Goal: Task Accomplishment & Management: Manage account settings

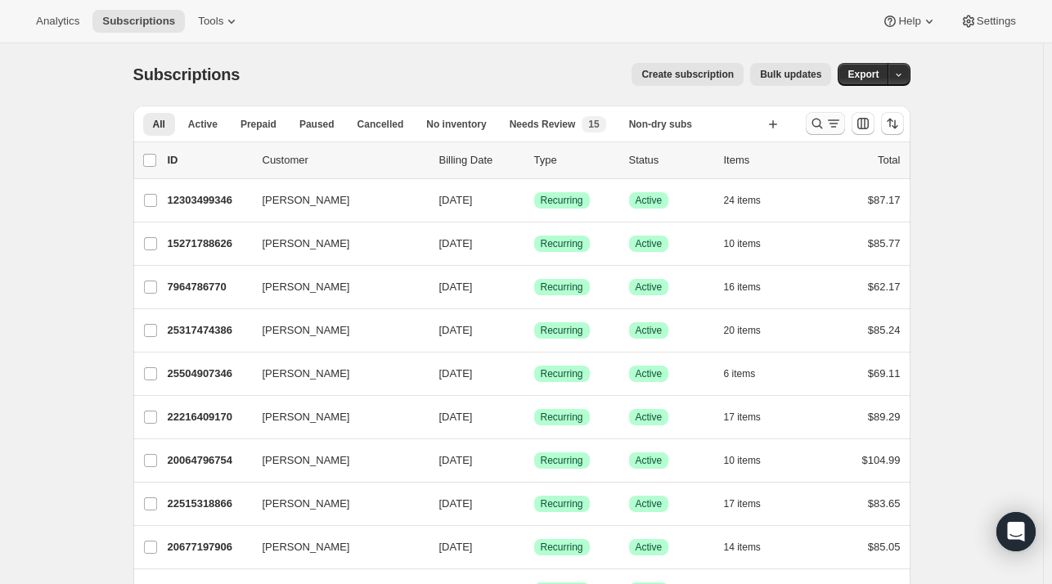
click at [816, 118] on icon "Search and filter results" at bounding box center [817, 123] width 16 height 16
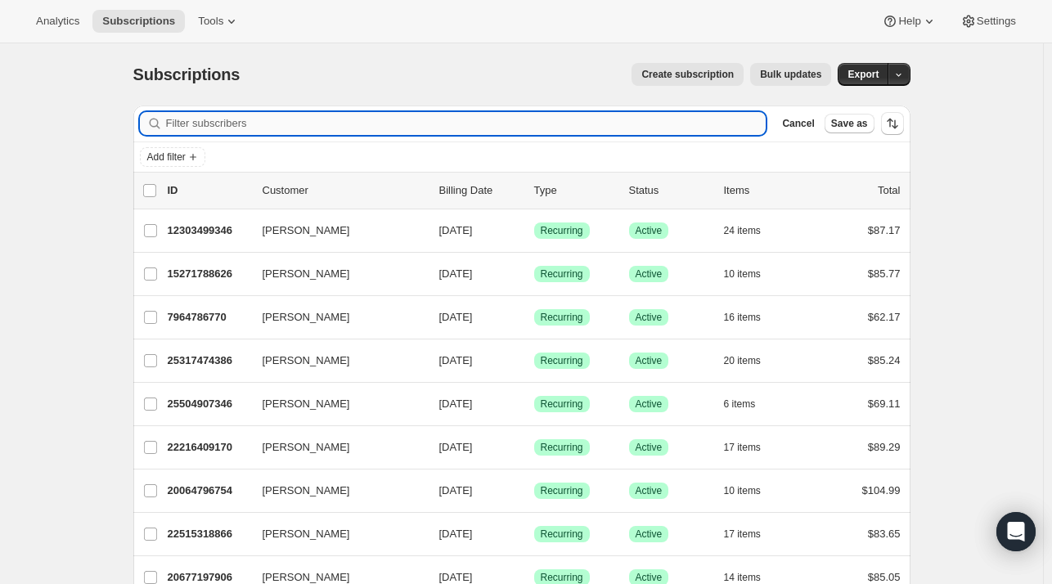
click at [214, 132] on input "Filter subscribers" at bounding box center [466, 123] width 600 height 23
paste input "[EMAIL_ADDRESS][DOMAIN_NAME]"
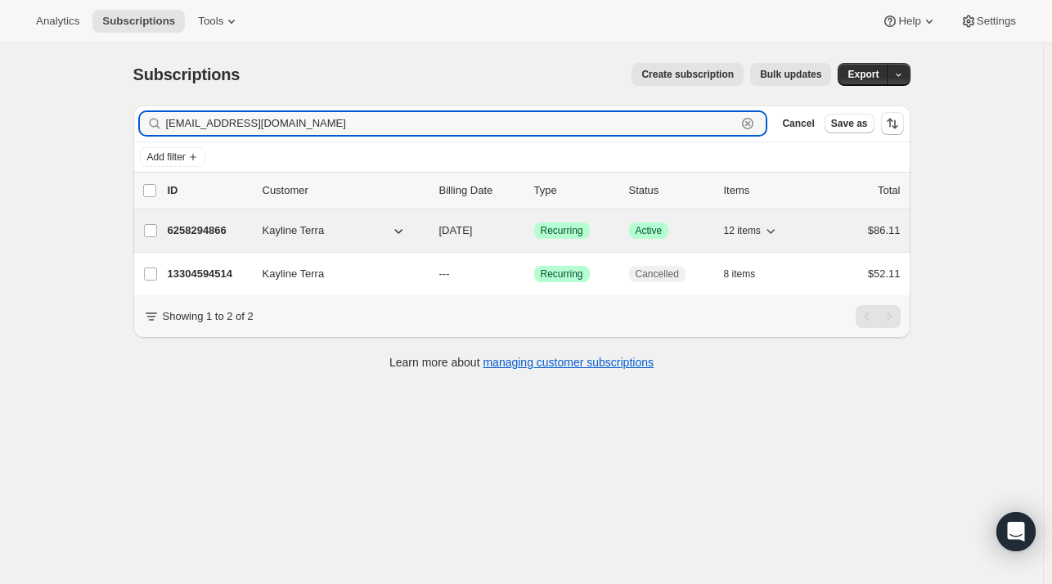
type input "[EMAIL_ADDRESS][DOMAIN_NAME]"
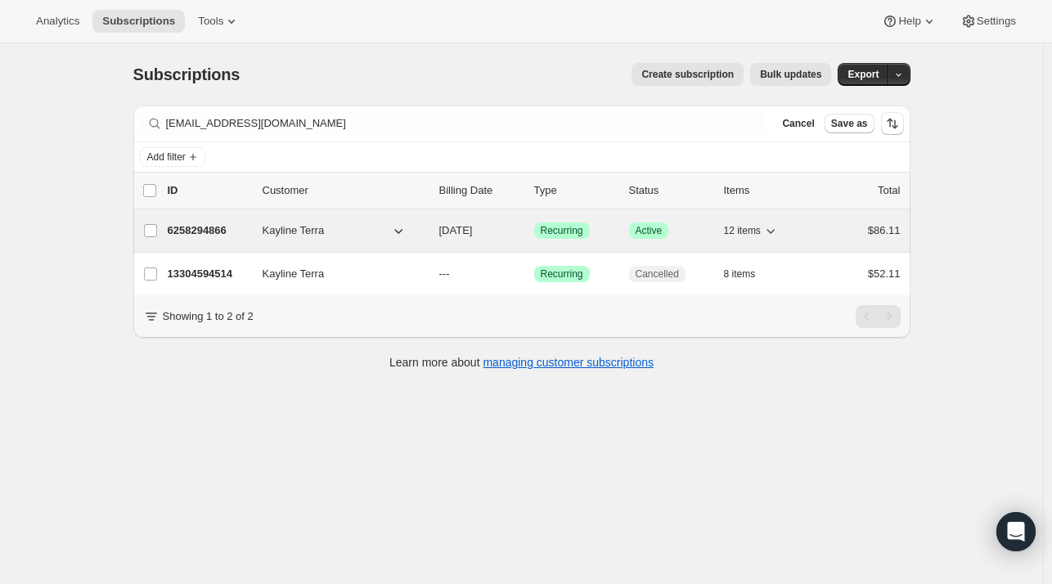
click at [246, 240] on div "6258294866 Kayline Terra [DATE] Success Recurring Success Active 12 items $86.11" at bounding box center [534, 230] width 733 height 23
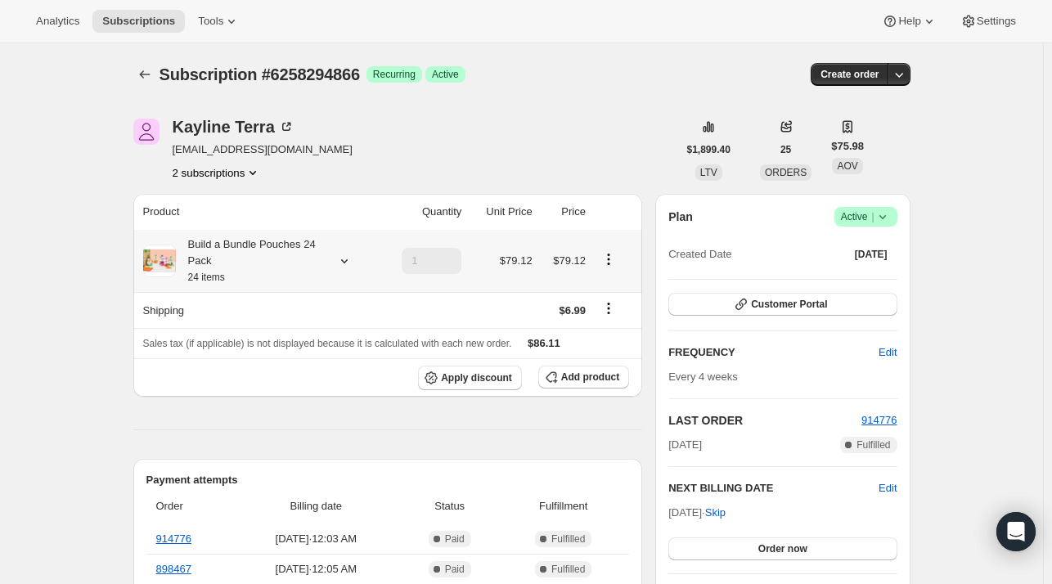
click at [347, 262] on icon at bounding box center [343, 261] width 7 height 4
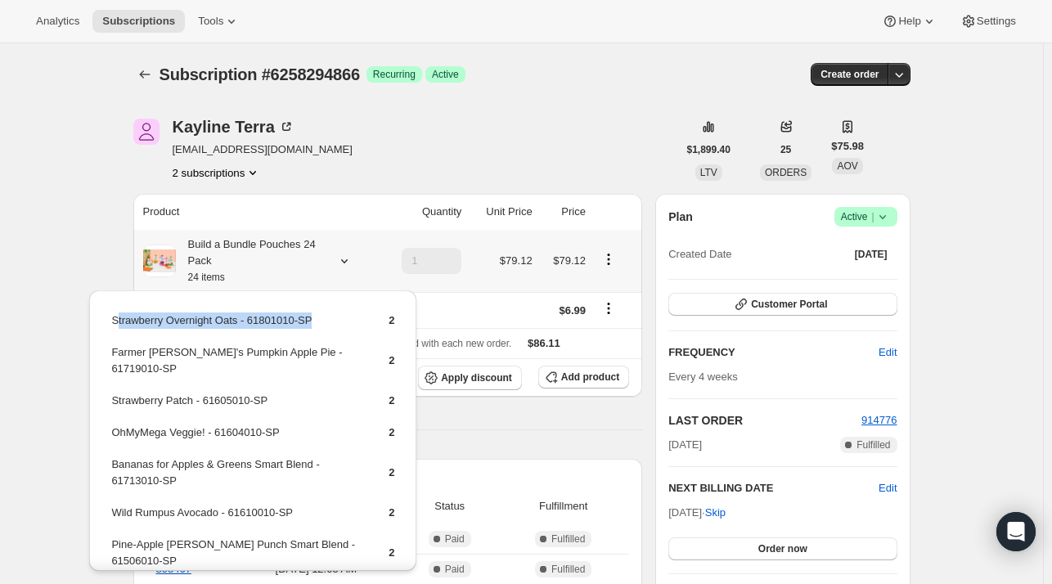
drag, startPoint x: 326, startPoint y: 318, endPoint x: 142, endPoint y: 331, distance: 184.5
click at [118, 331] on td "Strawberry Overnight Oats - 61801010-SP" at bounding box center [235, 327] width 250 height 30
click at [340, 324] on td "Strawberry Overnight Oats - 61801010-SP" at bounding box center [235, 327] width 250 height 30
click at [294, 337] on td "Strawberry Overnight Oats - 61801010-SP" at bounding box center [235, 327] width 250 height 30
drag, startPoint x: 324, startPoint y: 318, endPoint x: 111, endPoint y: 322, distance: 212.7
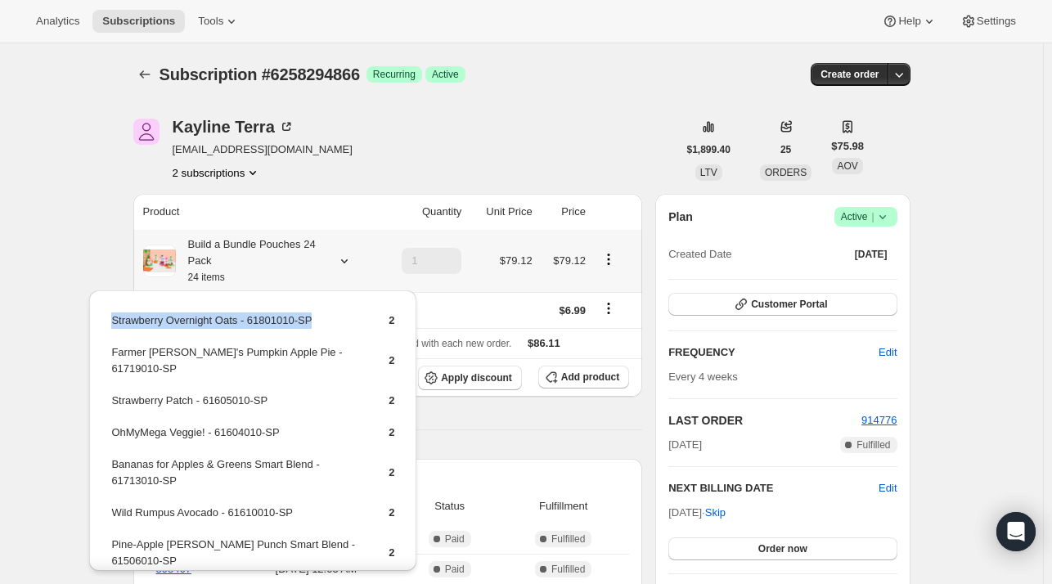
click at [111, 322] on td "Strawberry Overnight Oats - 61801010-SP" at bounding box center [235, 327] width 250 height 30
copy td "Strawberry Overnight Oats - 61801010-SP"
click at [577, 370] on button "Add product" at bounding box center [583, 377] width 91 height 23
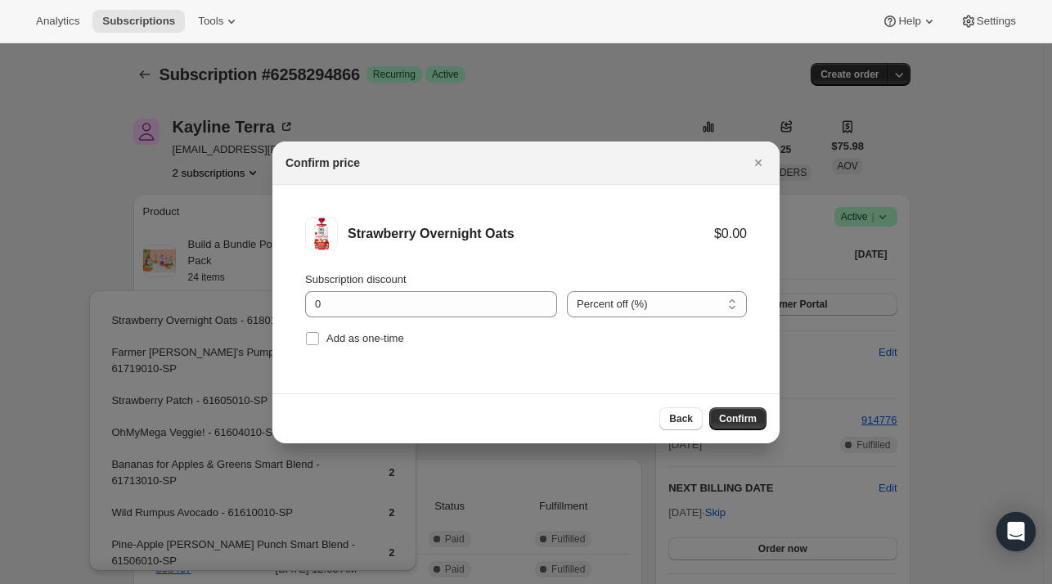
drag, startPoint x: 384, startPoint y: 342, endPoint x: 543, endPoint y: 355, distance: 159.2
click at [387, 342] on span "Add as one-time" at bounding box center [365, 338] width 78 height 12
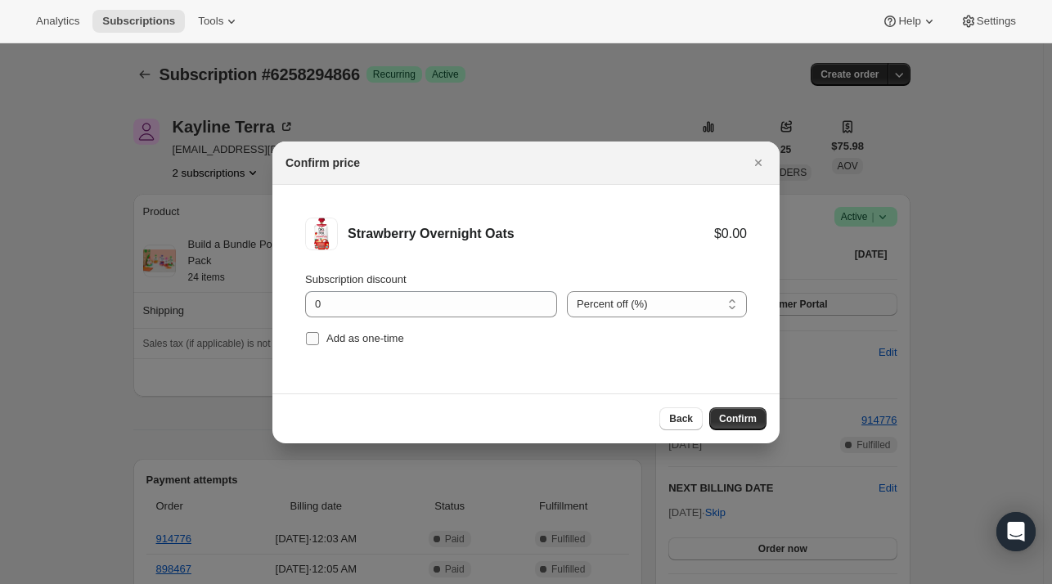
click at [364, 334] on span "Add as one-time" at bounding box center [365, 338] width 78 height 12
click at [319, 334] on input "Add as one-time" at bounding box center [312, 338] width 13 height 13
checkbox input "true"
click at [725, 423] on span "Confirm" at bounding box center [738, 418] width 38 height 13
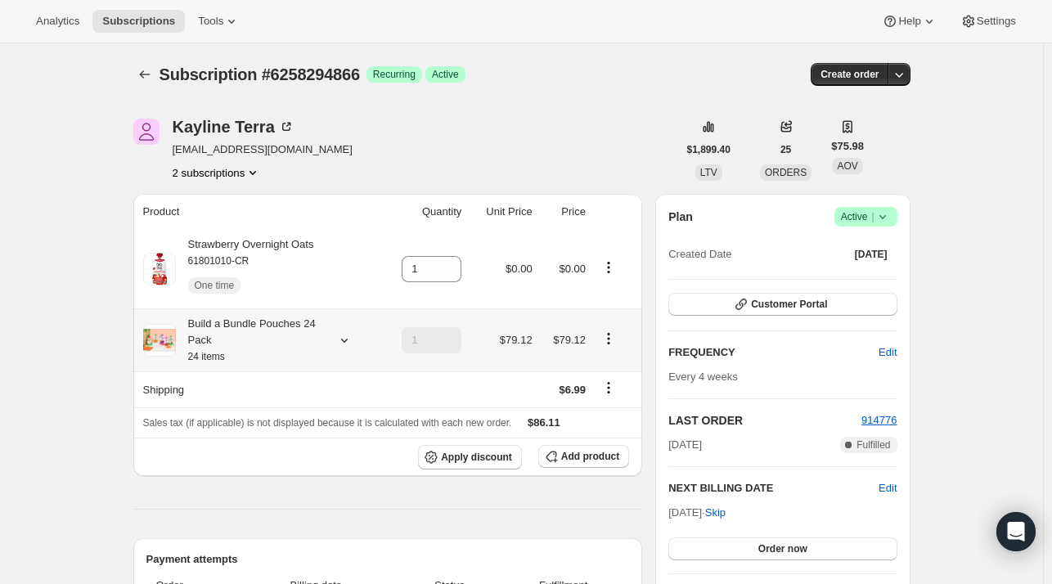
click at [333, 343] on div at bounding box center [341, 340] width 23 height 16
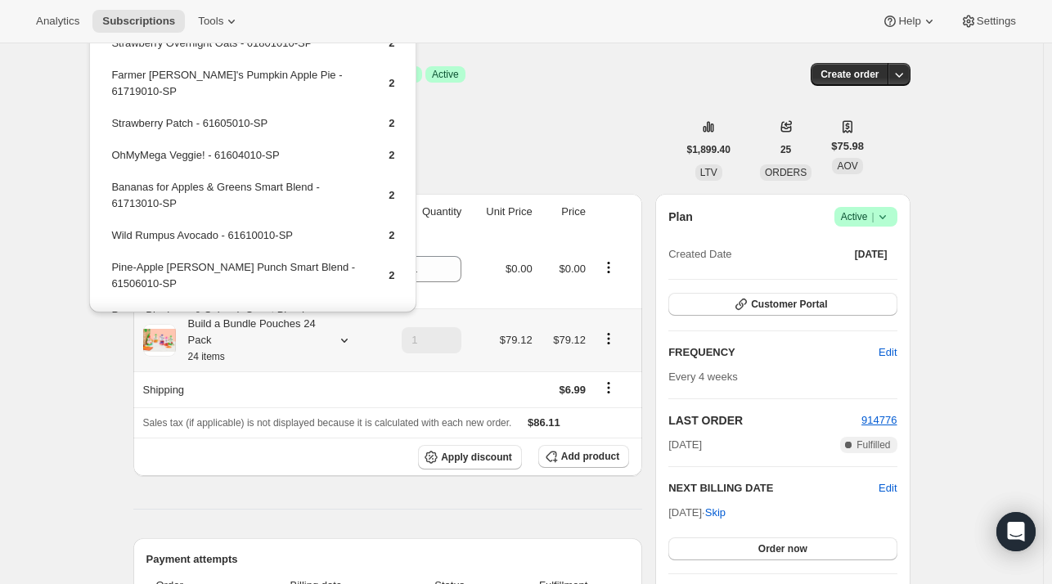
click at [297, 114] on td "Strawberry Patch - 61605010-SP" at bounding box center [235, 129] width 250 height 30
drag, startPoint x: 297, startPoint y: 103, endPoint x: 112, endPoint y: 122, distance: 185.8
click at [112, 122] on td "Strawberry Patch - 61605010-SP" at bounding box center [235, 129] width 250 height 30
copy td "Strawberry Patch - 61605010-SP"
click at [620, 465] on button "Add product" at bounding box center [583, 456] width 91 height 23
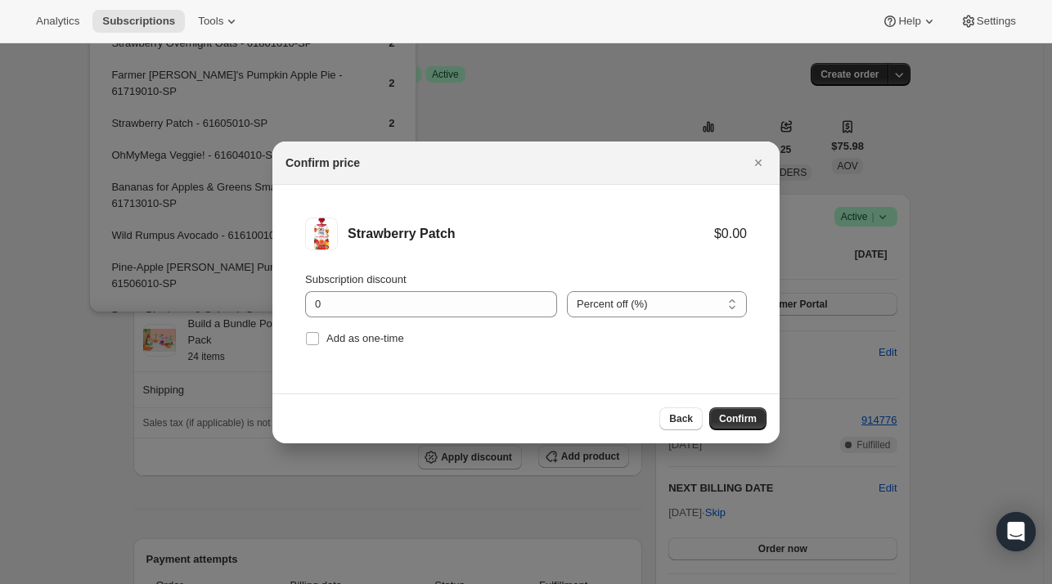
drag, startPoint x: 360, startPoint y: 344, endPoint x: 620, endPoint y: 426, distance: 272.6
click at [360, 344] on span "Add as one-time" at bounding box center [365, 338] width 78 height 16
click at [319, 344] on input "Add as one-time" at bounding box center [312, 338] width 13 height 13
checkbox input "true"
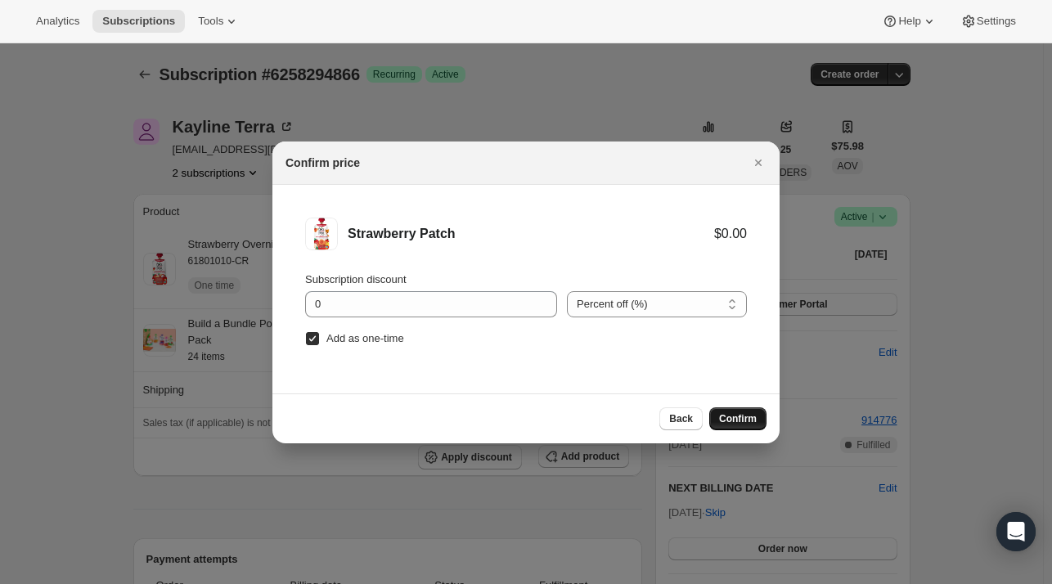
click at [725, 421] on span "Confirm" at bounding box center [738, 418] width 38 height 13
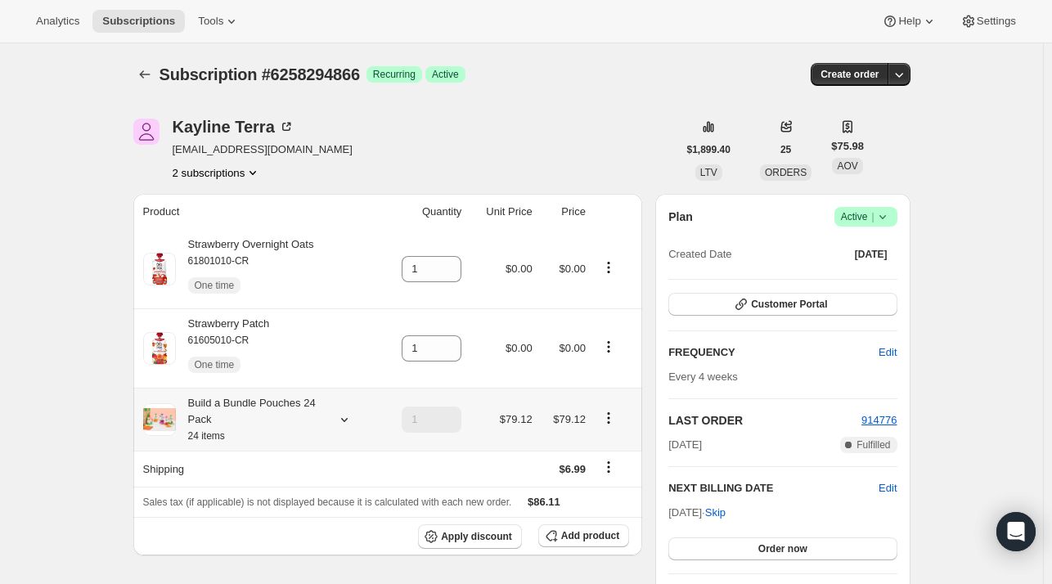
click at [334, 424] on div at bounding box center [341, 419] width 23 height 16
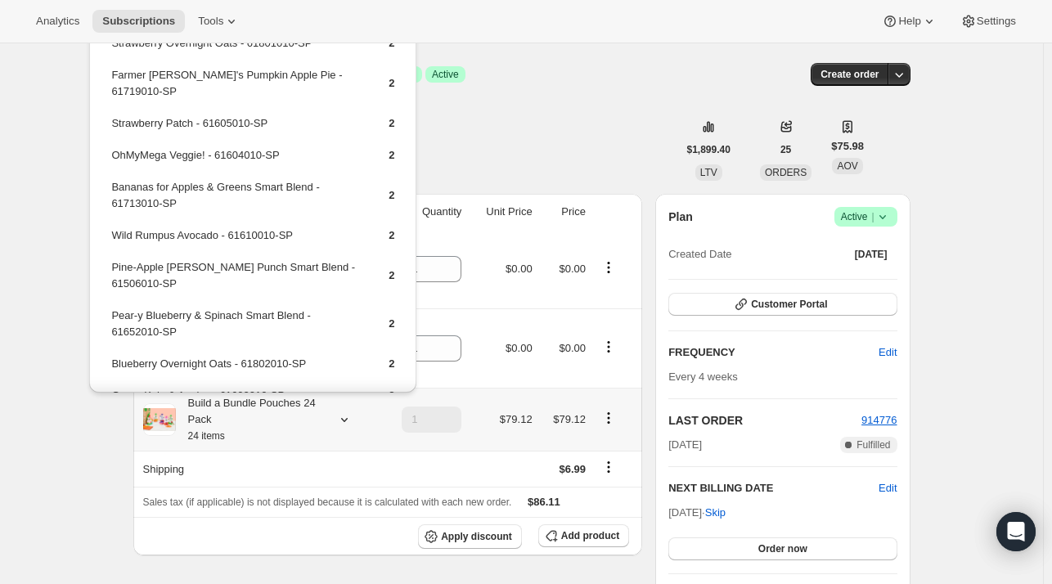
scroll to position [82, 0]
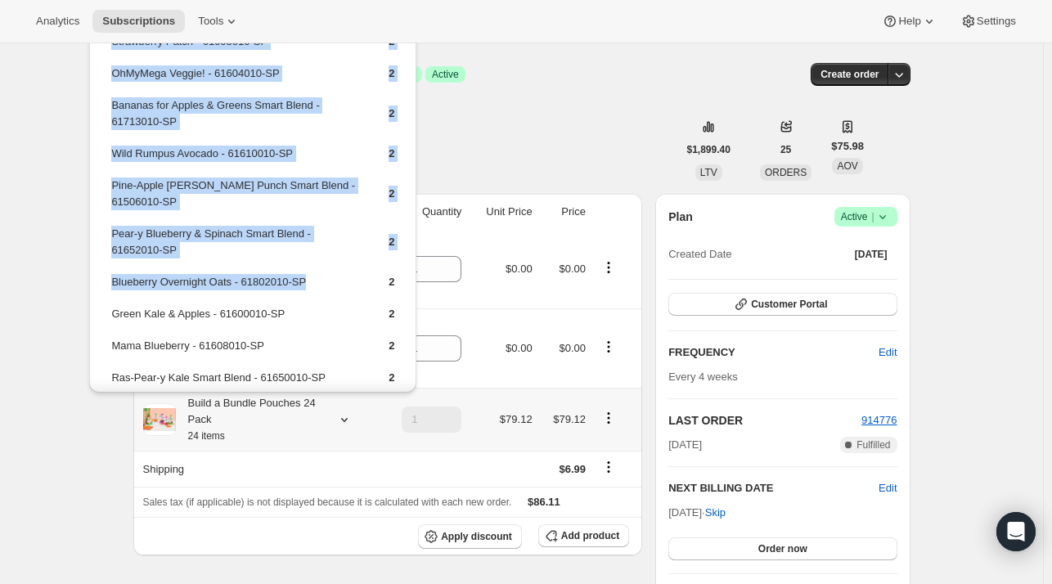
drag, startPoint x: 330, startPoint y: 266, endPoint x: 126, endPoint y: 256, distance: 204.7
click at [105, 267] on div "Strawberry Overnight Oats - 61801010-SP 2 Farmer [PERSON_NAME]'s Pumpkin Apple …" at bounding box center [252, 191] width 327 height 521
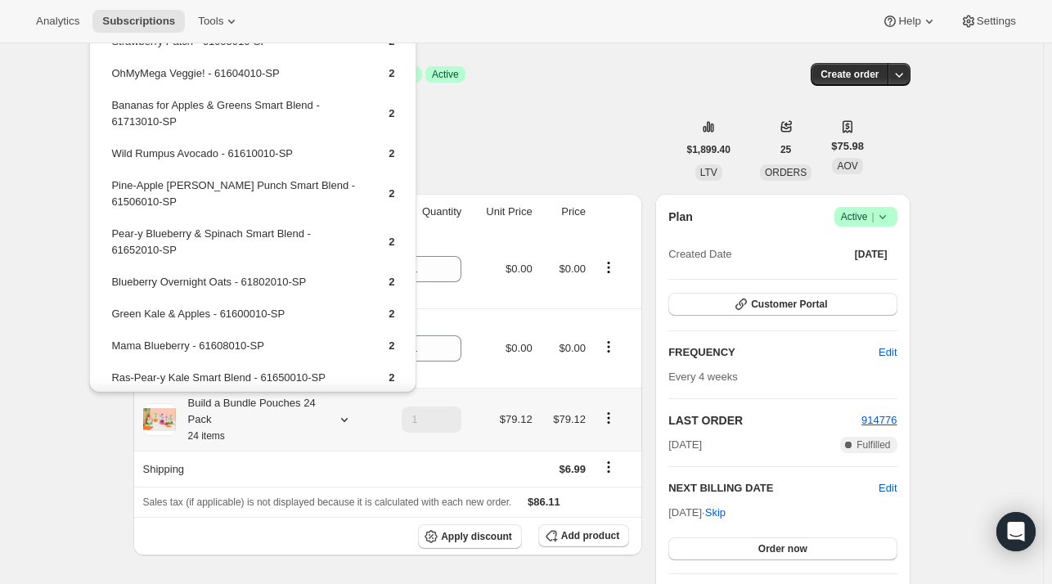
click at [300, 305] on td "Green Kale & Apples - 61600010-SP" at bounding box center [235, 320] width 250 height 30
drag, startPoint x: 309, startPoint y: 267, endPoint x: 110, endPoint y: 264, distance: 198.8
click at [110, 273] on td "Blueberry Overnight Oats - 61802010-SP" at bounding box center [235, 288] width 250 height 30
copy td "Blueberry Overnight Oats - 61802010-SP"
click at [603, 540] on span "Add product" at bounding box center [590, 535] width 58 height 13
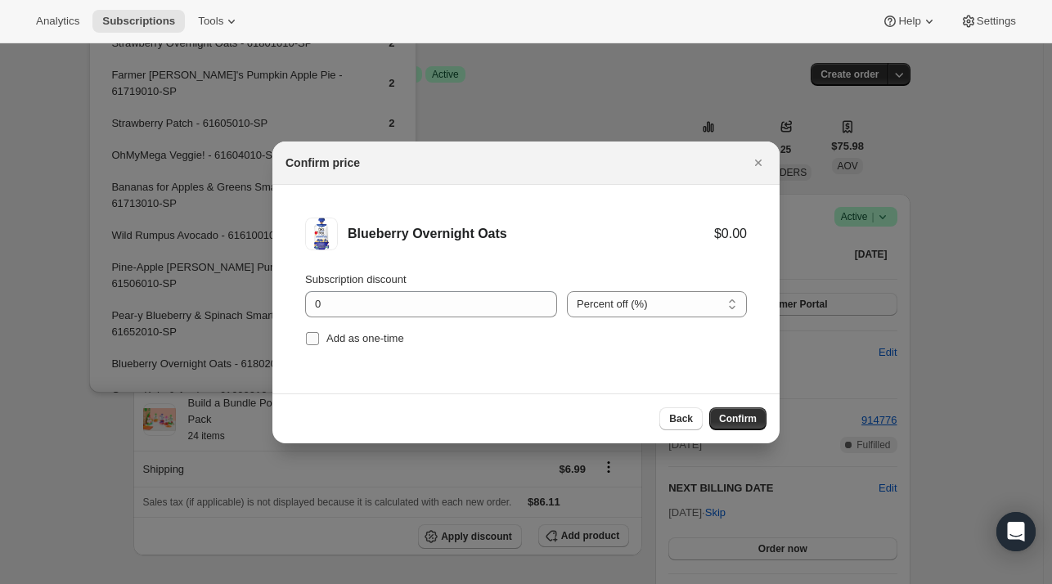
click at [379, 338] on span "Add as one-time" at bounding box center [365, 338] width 78 height 12
click at [319, 338] on input "Add as one-time" at bounding box center [312, 338] width 13 height 13
checkbox input "true"
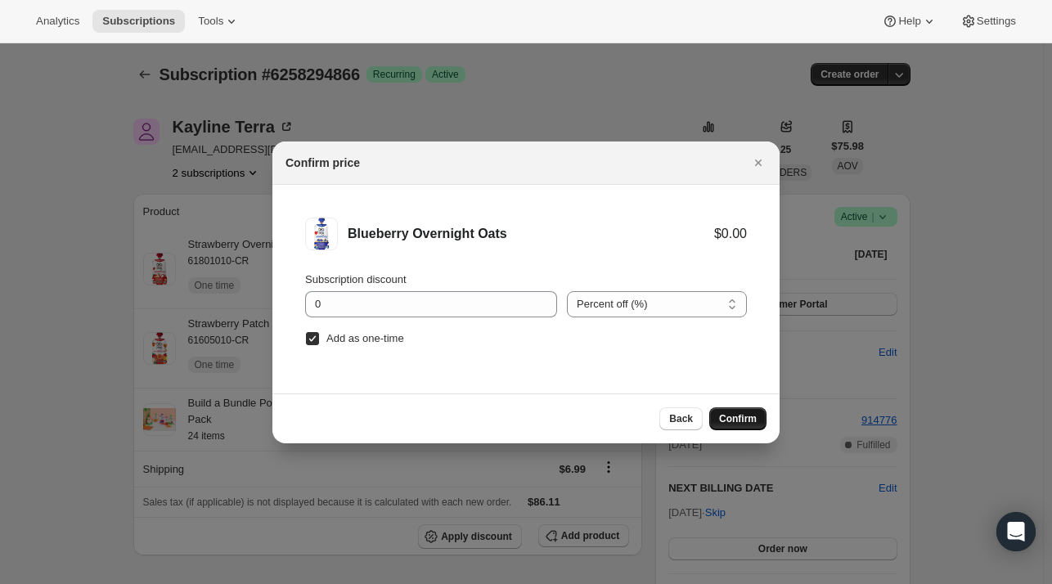
click at [736, 415] on span "Confirm" at bounding box center [738, 418] width 38 height 13
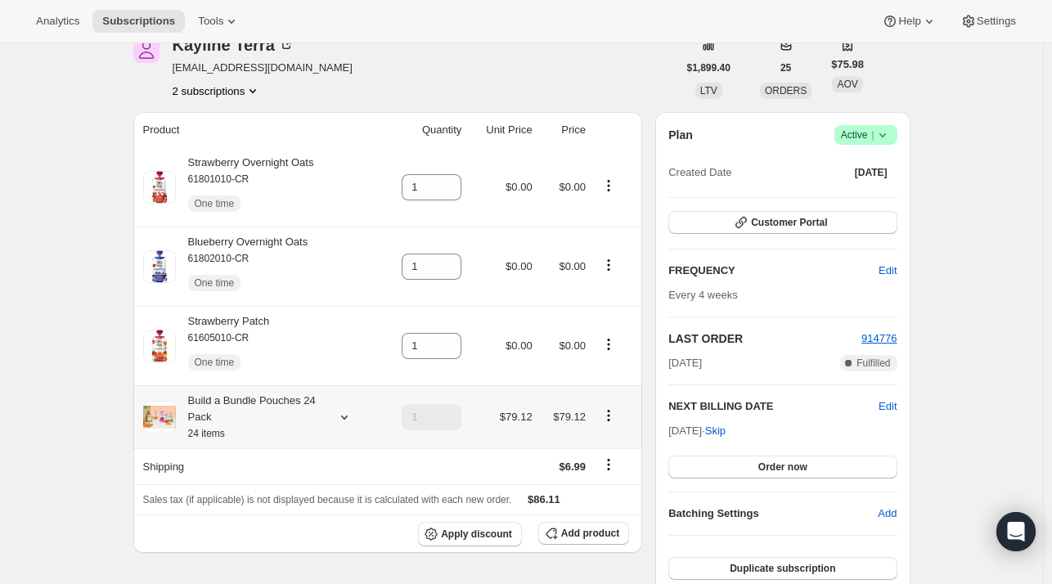
click at [344, 425] on icon at bounding box center [344, 417] width 16 height 16
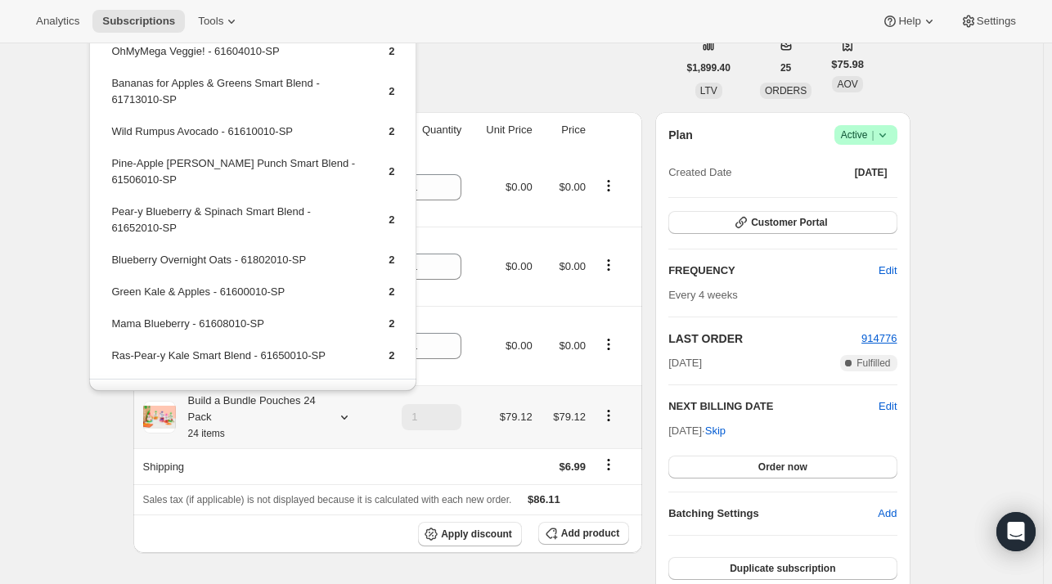
scroll to position [123, 0]
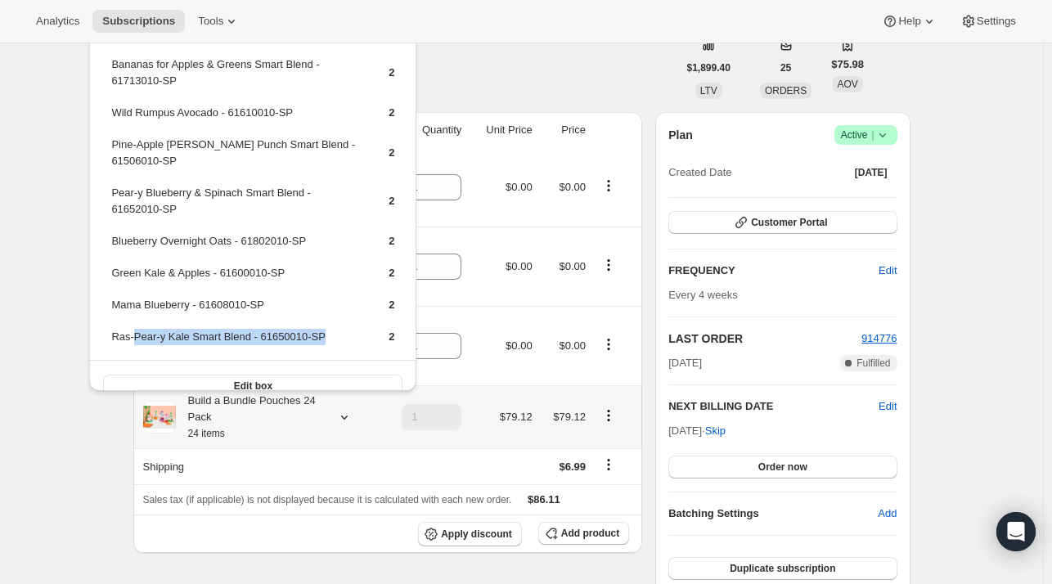
drag, startPoint x: 334, startPoint y: 325, endPoint x: 131, endPoint y: 319, distance: 202.9
click at [131, 328] on td "Ras-Pear-y Kale Smart Blend - 61650010-SP" at bounding box center [235, 343] width 250 height 30
click at [272, 296] on td "Mama Blueberry - 61608010-SP" at bounding box center [235, 311] width 250 height 30
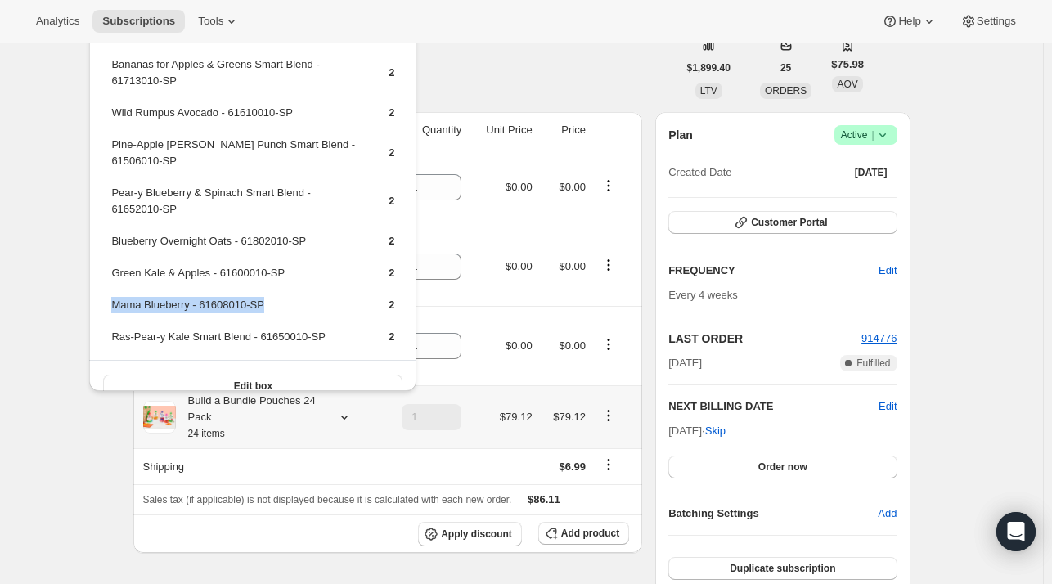
drag, startPoint x: 278, startPoint y: 284, endPoint x: 111, endPoint y: 289, distance: 166.9
click at [111, 296] on td "Mama Blueberry - 61608010-SP" at bounding box center [235, 311] width 250 height 30
copy td "Mama Blueberry - 61608010-SP"
click at [584, 541] on button "Add product" at bounding box center [583, 533] width 91 height 23
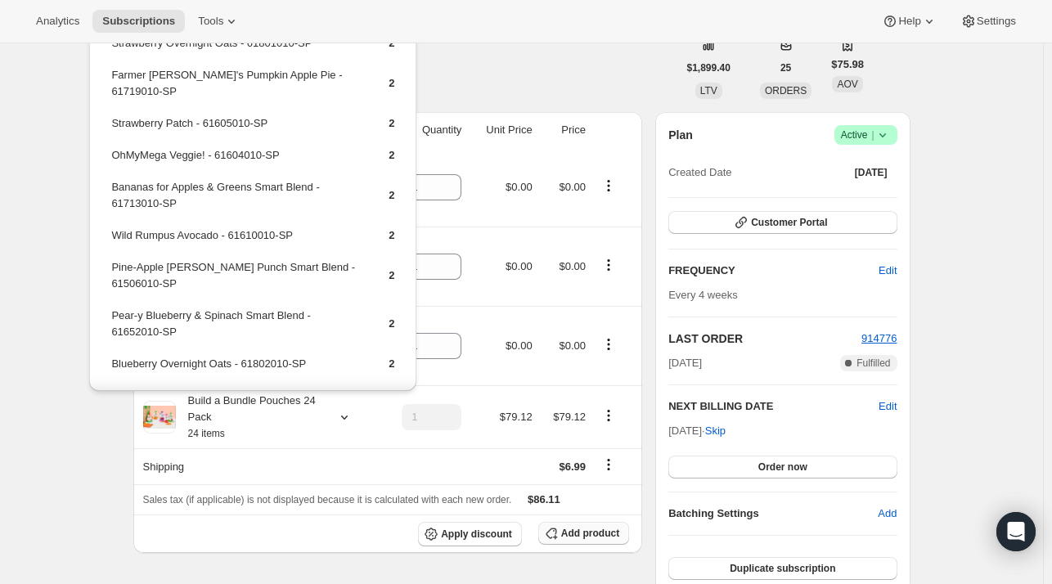
scroll to position [0, 0]
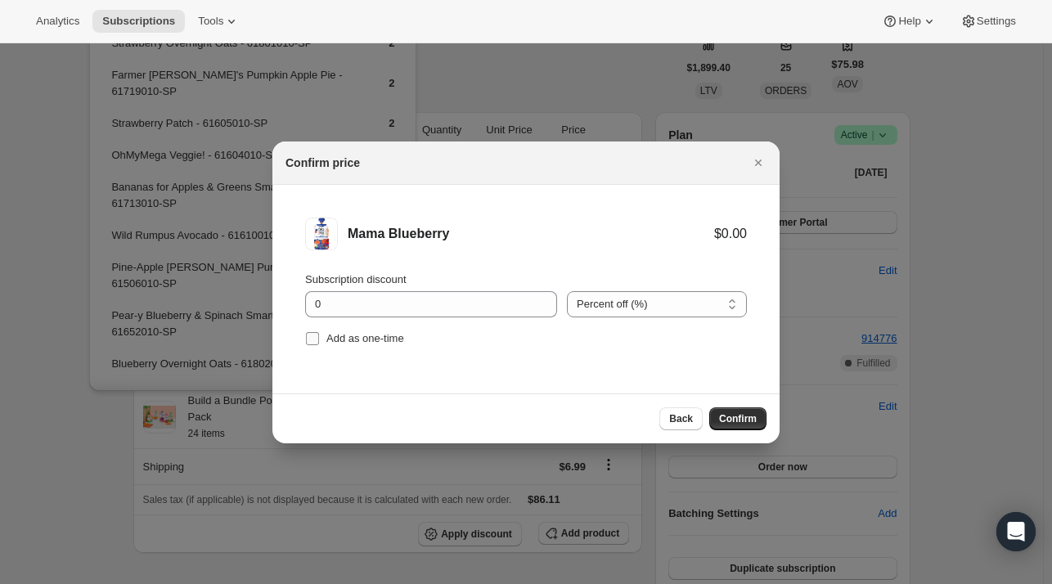
click at [366, 345] on span "Add as one-time" at bounding box center [365, 338] width 78 height 16
click at [319, 345] on input "Add as one-time" at bounding box center [312, 338] width 13 height 13
checkbox input "true"
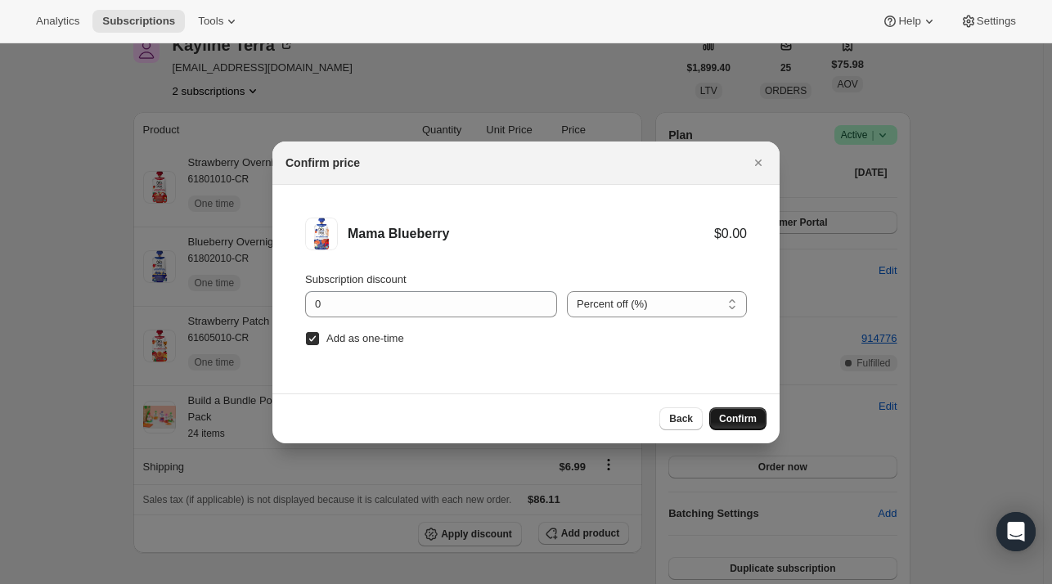
click at [733, 416] on span "Confirm" at bounding box center [738, 418] width 38 height 13
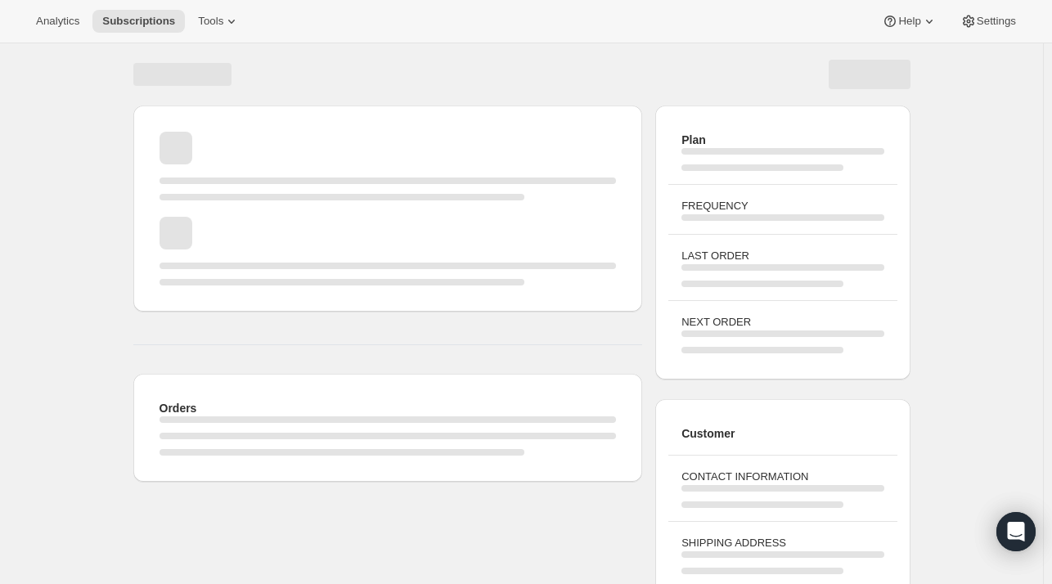
scroll to position [82, 0]
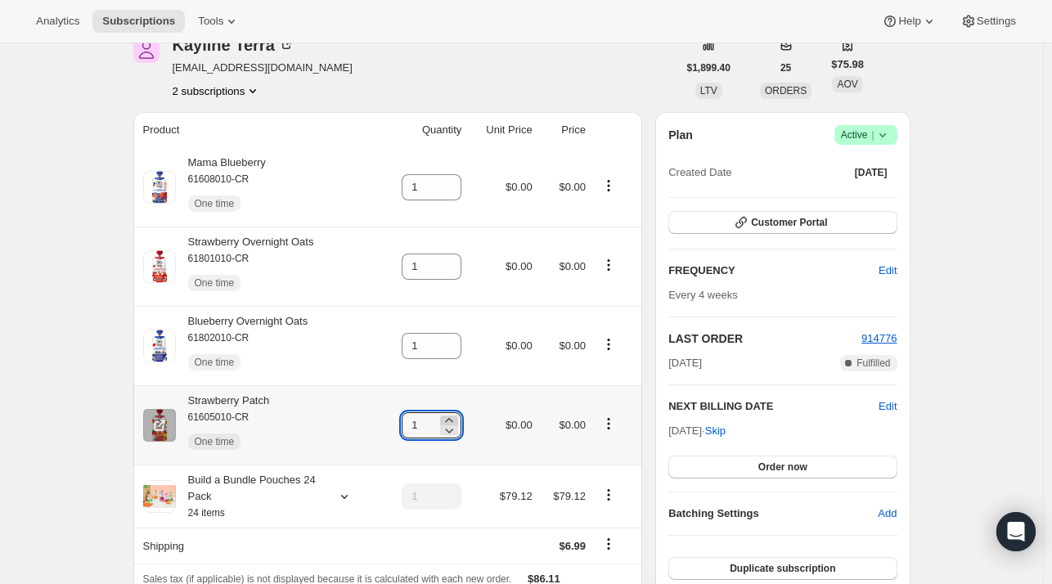
click at [451, 420] on icon at bounding box center [449, 420] width 16 height 16
type input "2"
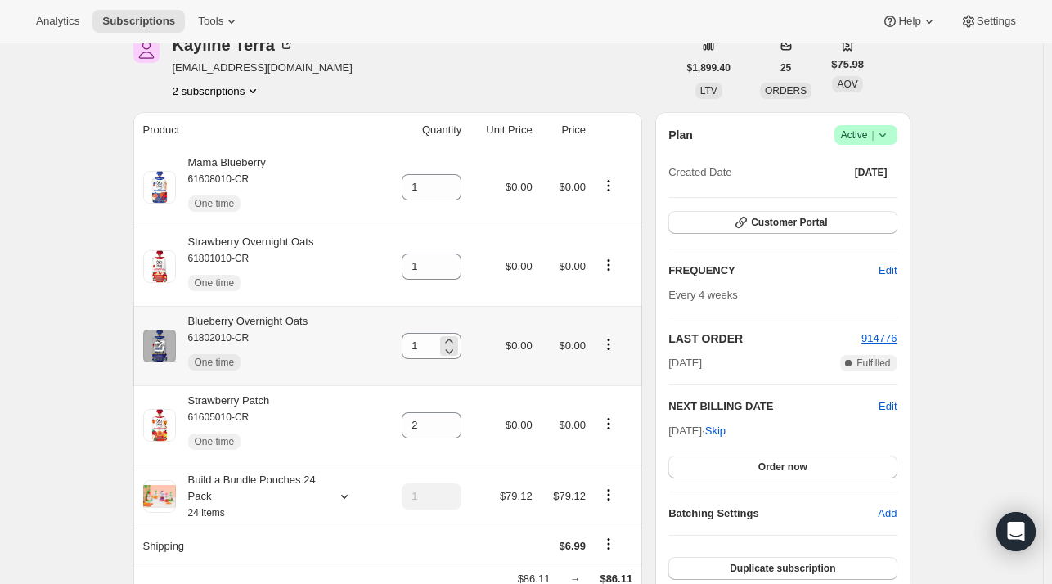
click at [446, 337] on div "1" at bounding box center [432, 346] width 60 height 26
click at [450, 338] on icon at bounding box center [449, 341] width 16 height 16
type input "2"
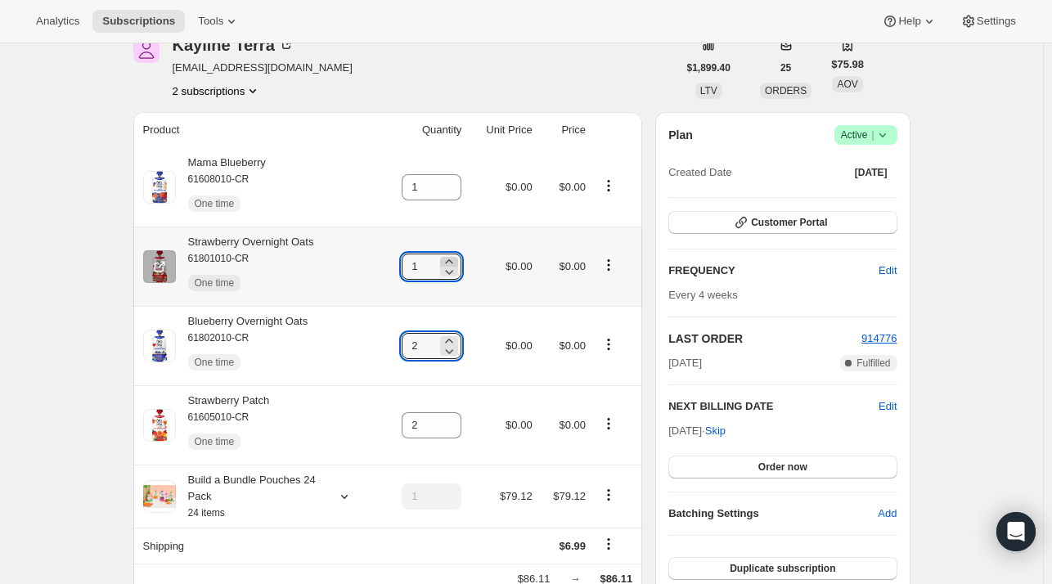
click at [451, 256] on icon at bounding box center [449, 262] width 16 height 16
type input "2"
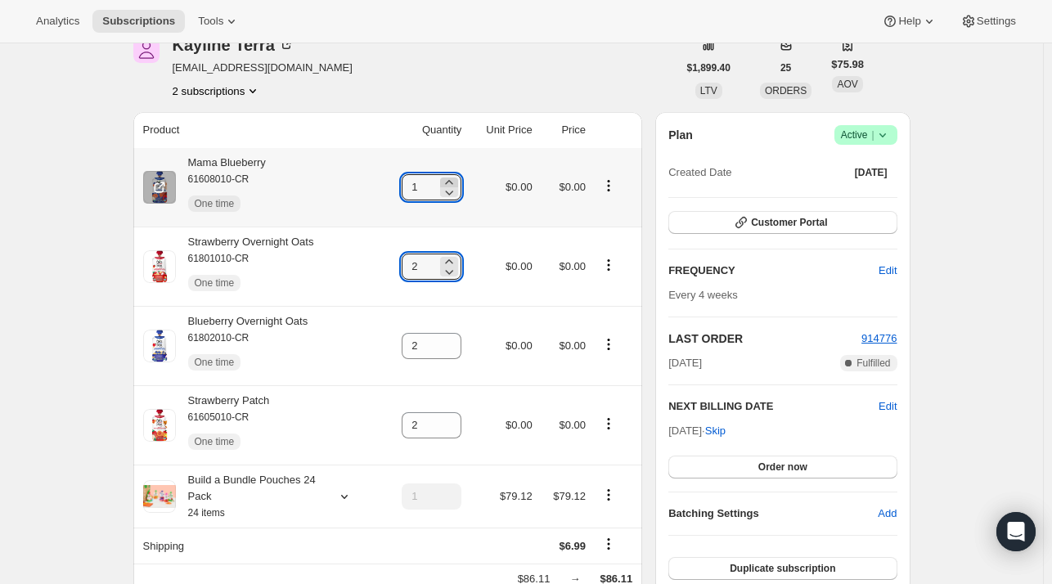
click at [451, 177] on icon at bounding box center [449, 182] width 16 height 16
type input "2"
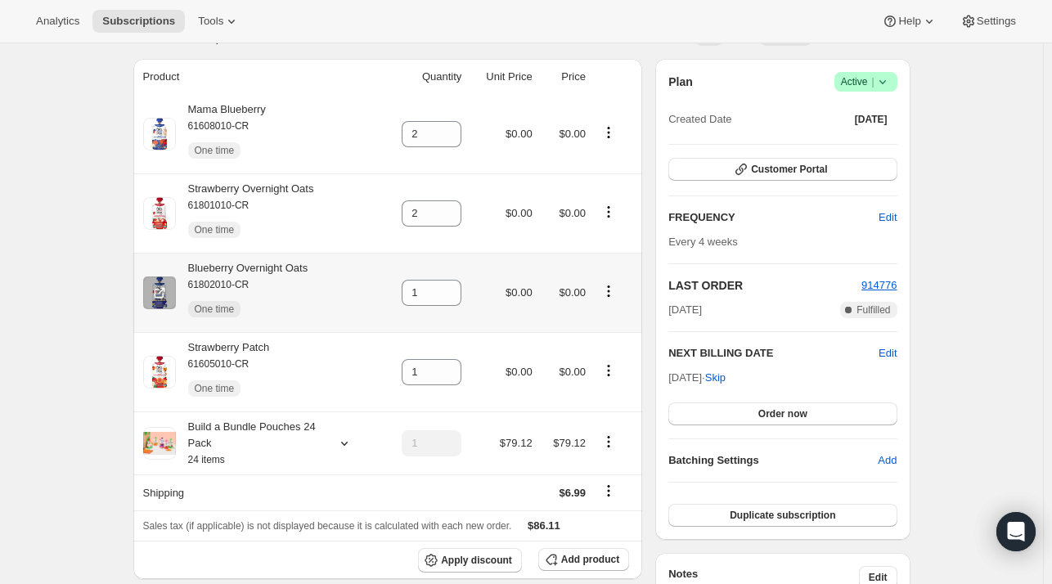
scroll to position [164, 0]
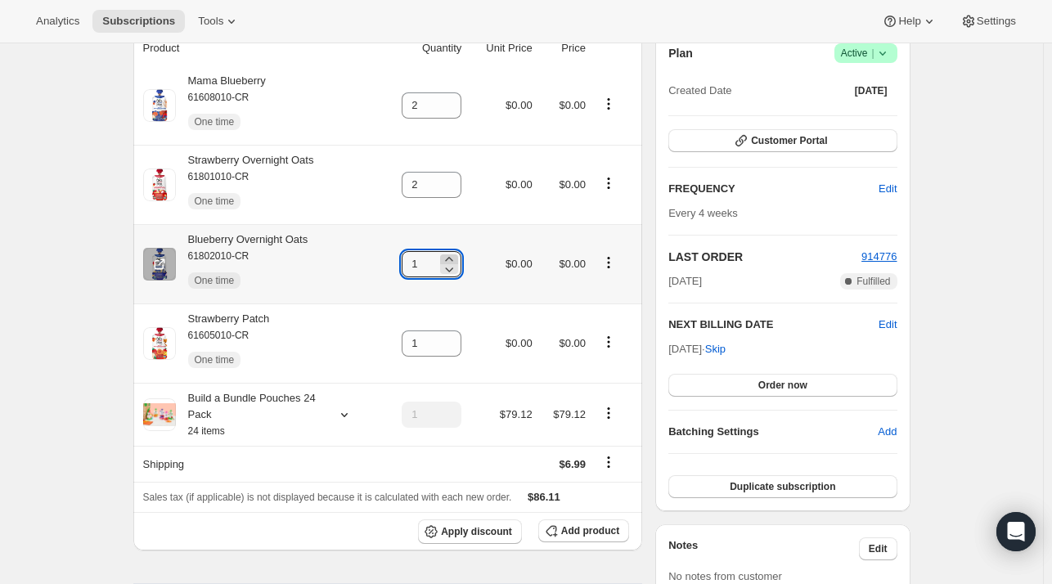
click at [451, 255] on icon at bounding box center [449, 259] width 16 height 16
type input "2"
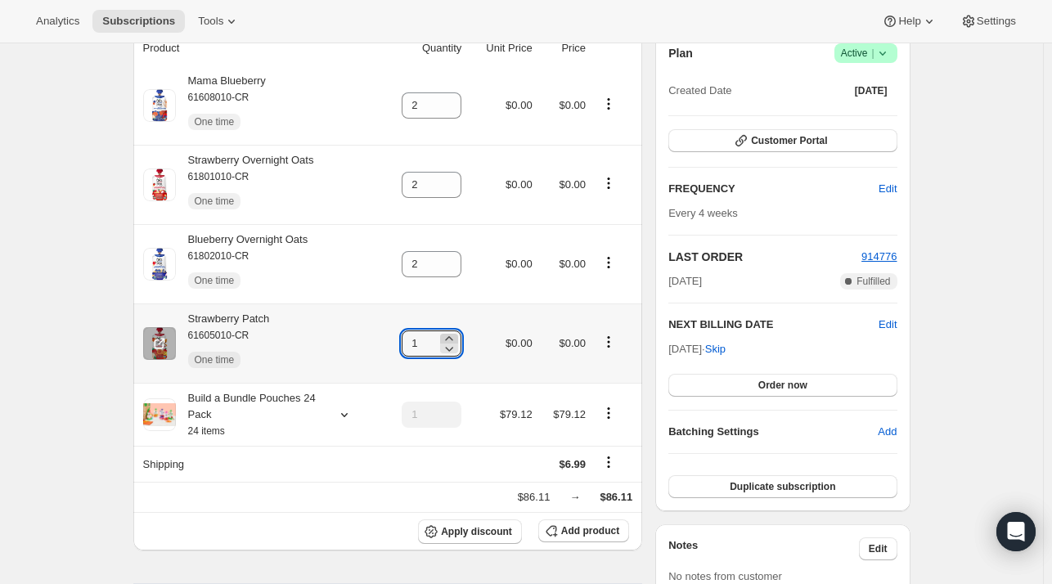
click at [456, 337] on icon at bounding box center [449, 338] width 16 height 16
type input "2"
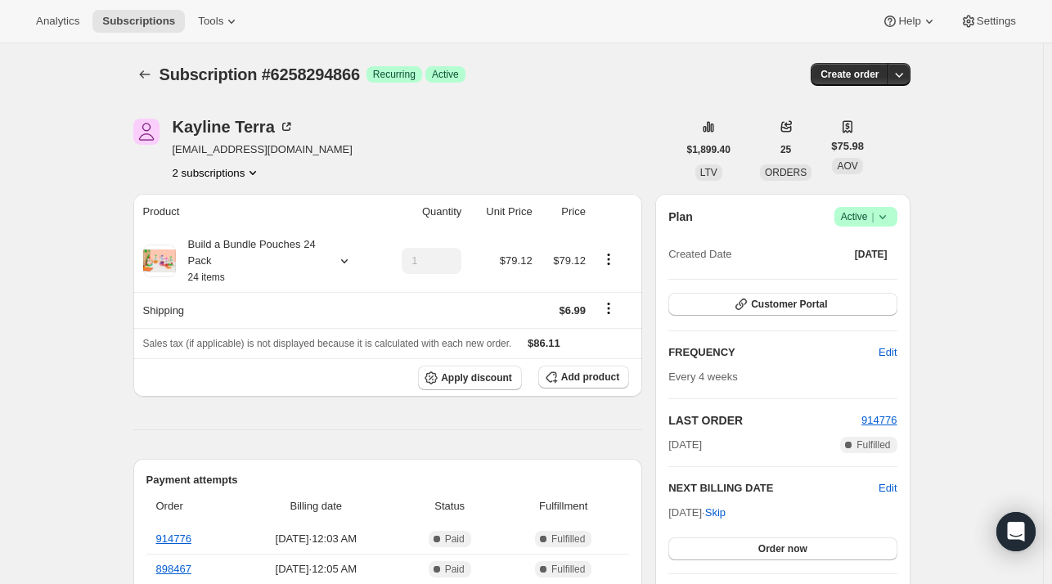
click at [240, 171] on button "2 subscriptions" at bounding box center [217, 172] width 89 height 16
click at [265, 200] on span "13304594514" at bounding box center [222, 203] width 108 height 16
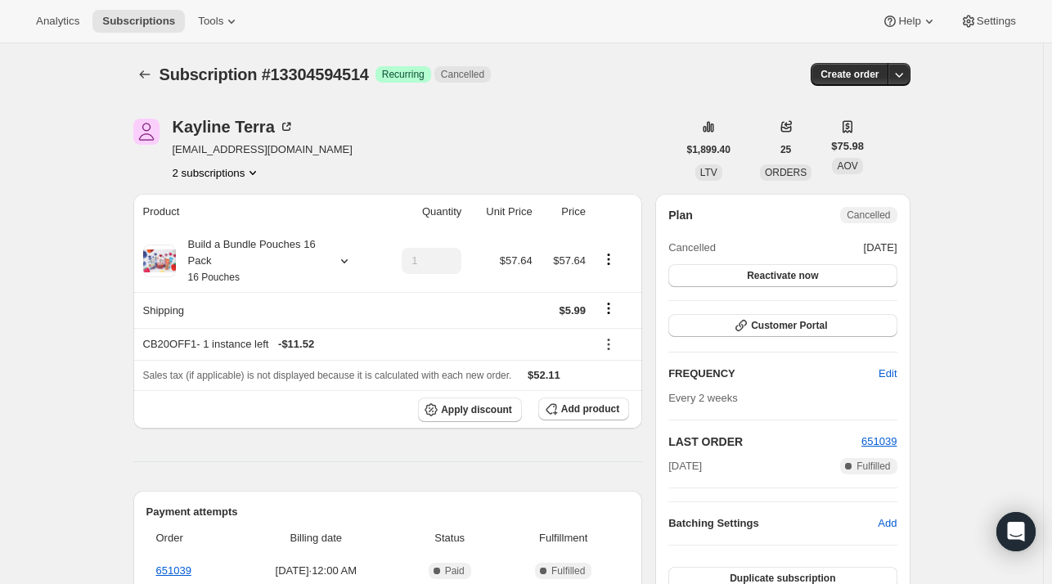
click at [244, 171] on button "2 subscriptions" at bounding box center [217, 172] width 89 height 16
click at [236, 222] on button "6258294866" at bounding box center [220, 231] width 123 height 26
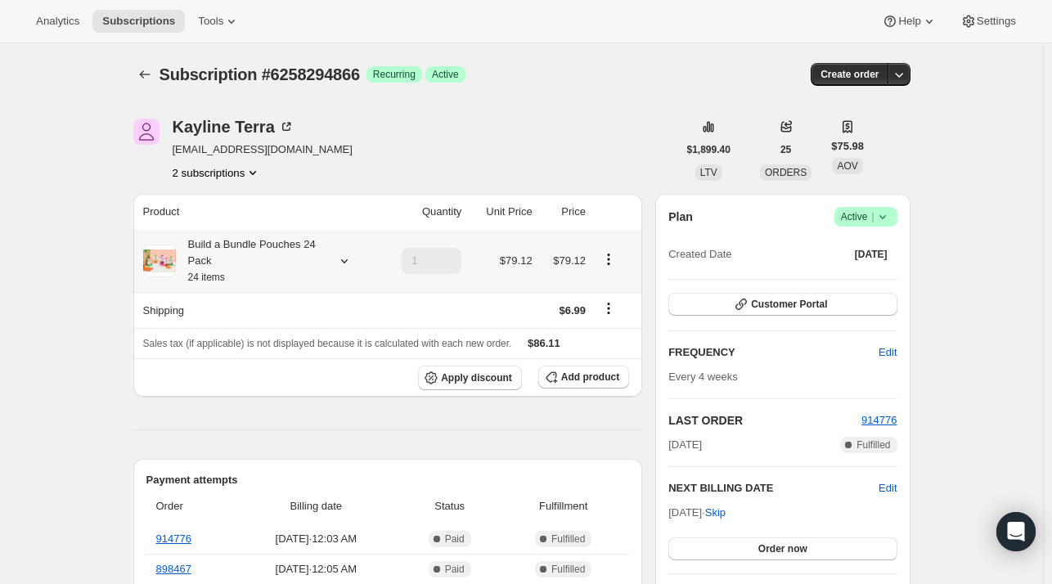
click at [339, 260] on div at bounding box center [341, 261] width 23 height 16
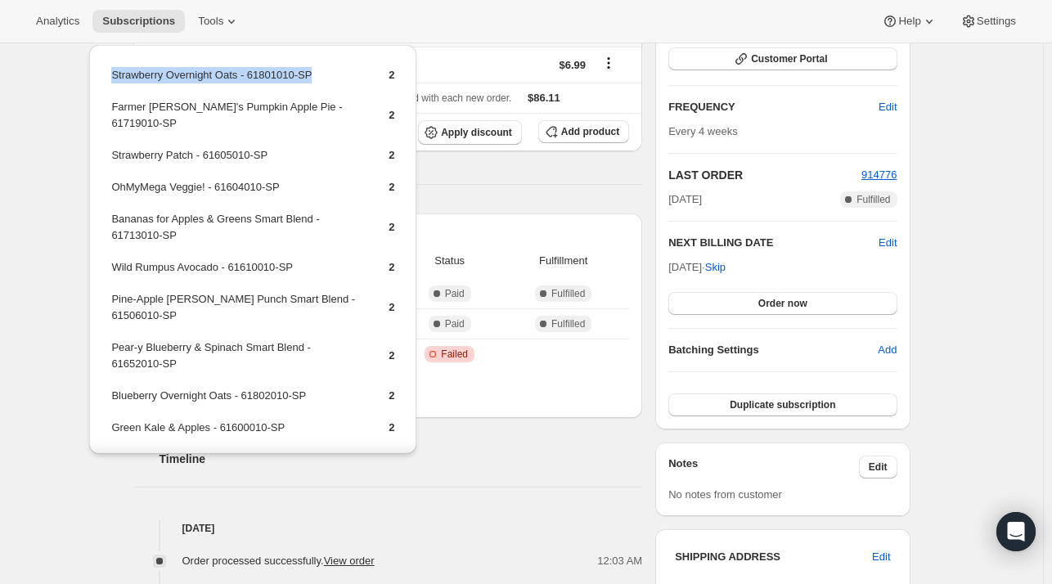
drag, startPoint x: 310, startPoint y: 73, endPoint x: 114, endPoint y: 70, distance: 195.5
click at [114, 70] on td "Strawberry Overnight Oats - 61801010-SP" at bounding box center [235, 81] width 250 height 30
copy td "Strawberry Overnight Oats - 61801010-SP"
click at [559, 123] on icon "button" at bounding box center [551, 131] width 16 height 16
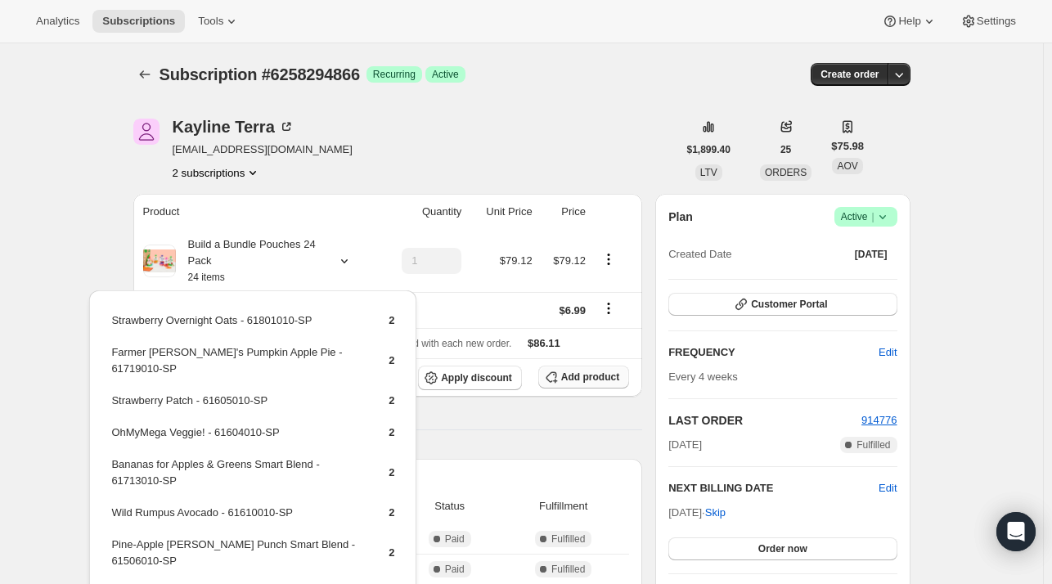
scroll to position [245, 0]
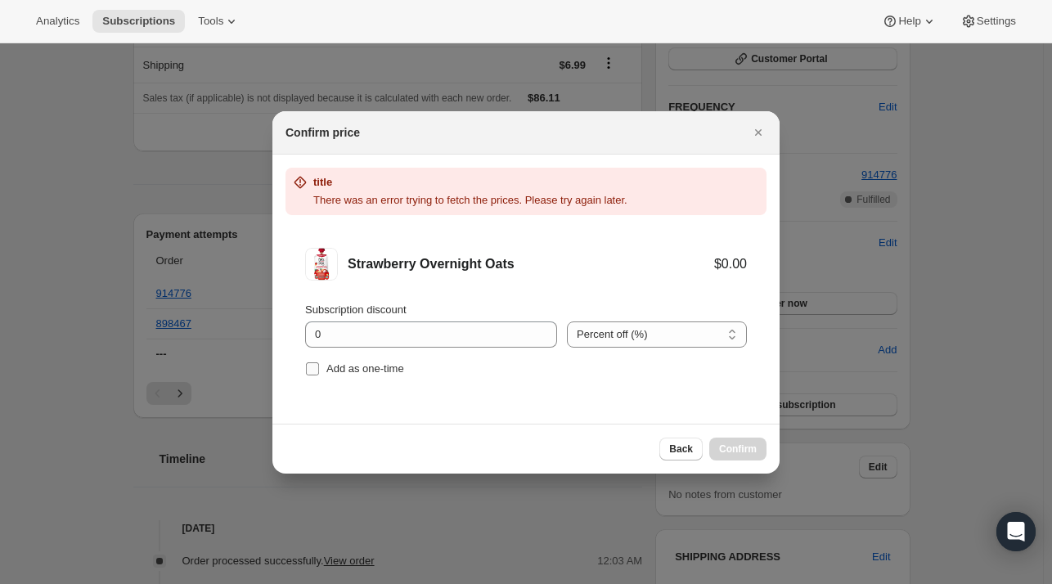
click at [386, 368] on span "Add as one-time" at bounding box center [365, 368] width 78 height 12
click at [319, 368] on input "Add as one-time" at bounding box center [312, 368] width 13 height 13
checkbox input "true"
click at [742, 442] on div "Back Confirm" at bounding box center [712, 449] width 107 height 23
click at [625, 361] on div "Add as one-time" at bounding box center [526, 368] width 442 height 23
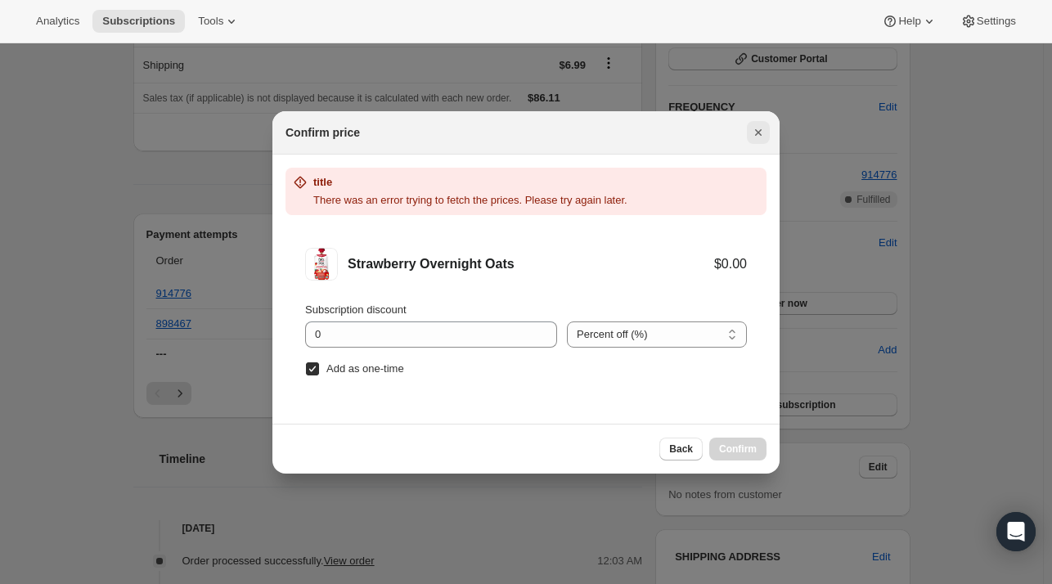
click at [756, 124] on icon "Close" at bounding box center [758, 132] width 16 height 16
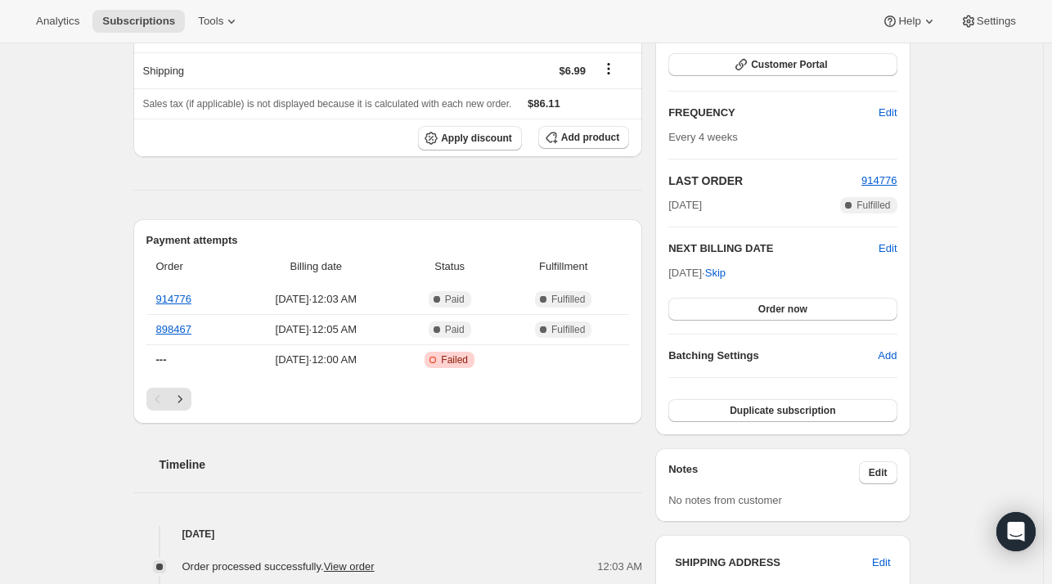
scroll to position [0, 0]
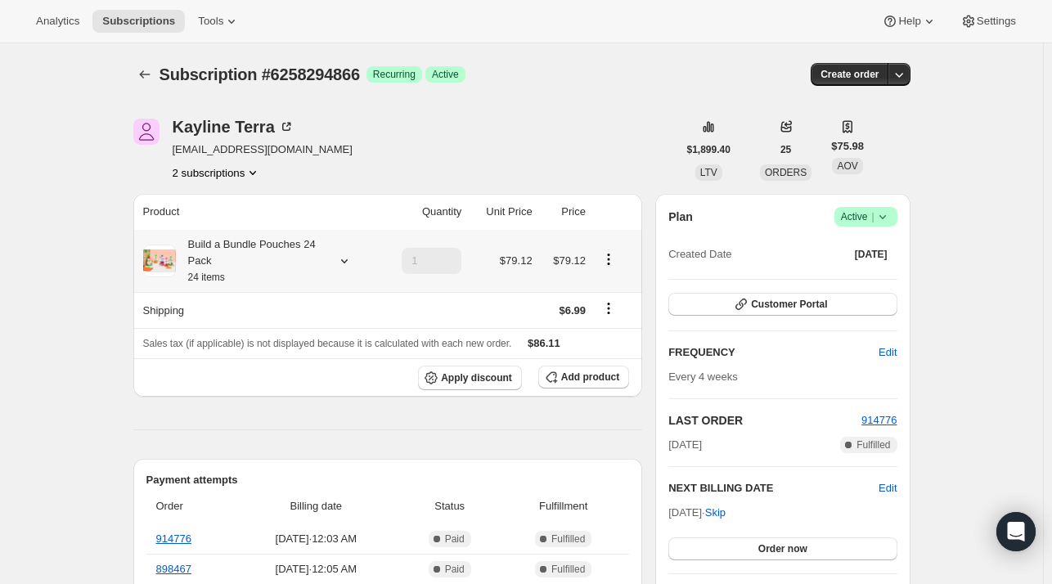
click at [342, 265] on icon at bounding box center [344, 261] width 16 height 16
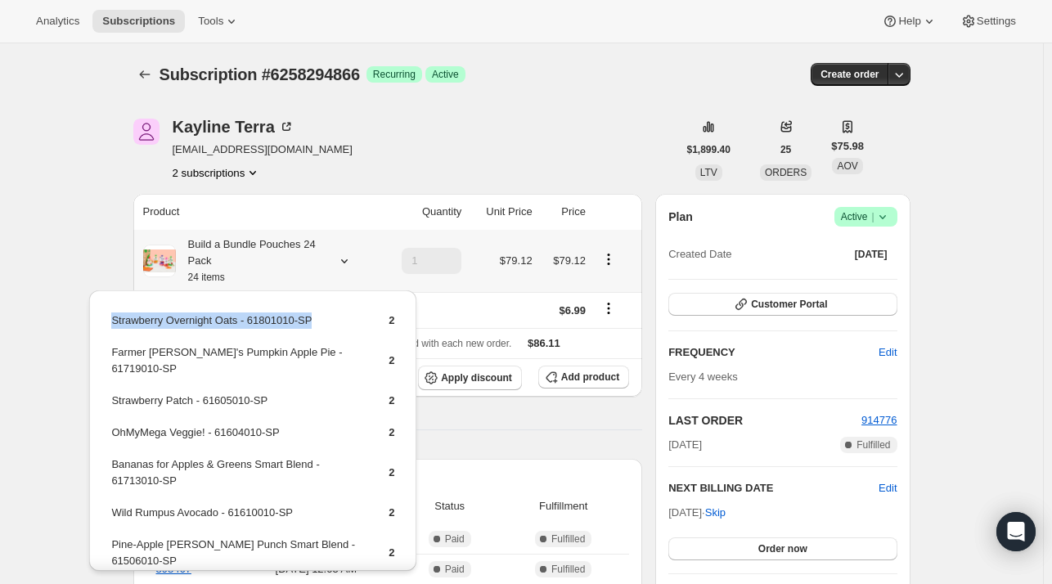
drag, startPoint x: 317, startPoint y: 312, endPoint x: 105, endPoint y: 333, distance: 213.7
click at [98, 333] on div "Strawberry Overnight Oats - 61801010-SP 2 Farmer [PERSON_NAME]'s Pumpkin Apple …" at bounding box center [252, 550] width 327 height 521
copy tbody "Strawberry Overnight Oats - 61801010-SP"
click at [592, 372] on span "Add product" at bounding box center [590, 376] width 58 height 13
